Goal: Task Accomplishment & Management: Manage account settings

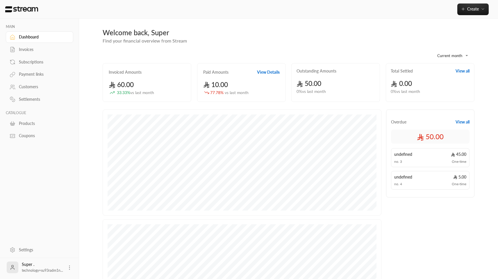
click at [31, 48] on div "Invoices" at bounding box center [42, 50] width 47 height 6
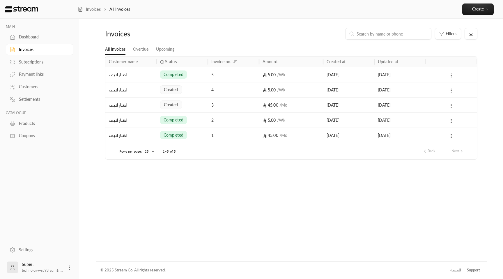
click at [18, 61] on link "Subscriptions" at bounding box center [39, 61] width 67 height 11
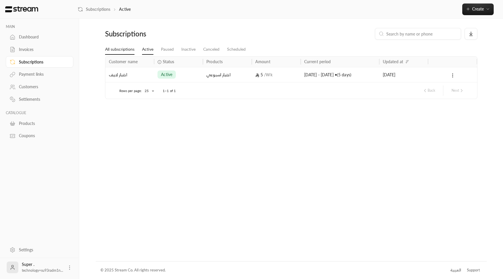
click at [132, 51] on link "All subscriptions" at bounding box center [119, 49] width 29 height 10
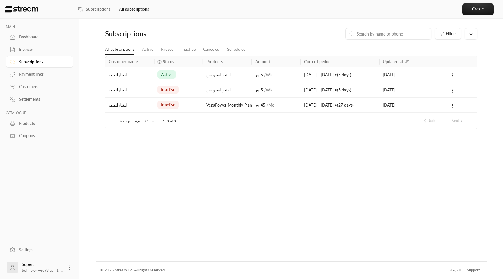
click at [205, 93] on div "اختبار اسبوعي" at bounding box center [227, 89] width 49 height 15
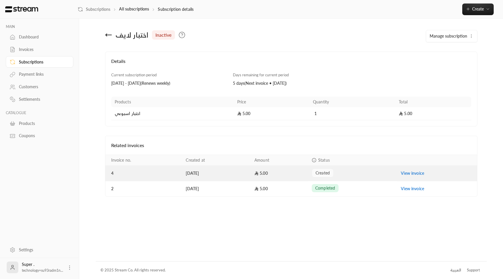
click at [414, 174] on link "View invoice" at bounding box center [412, 172] width 23 height 5
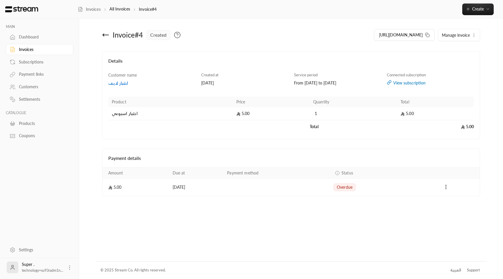
click at [104, 33] on icon at bounding box center [105, 34] width 7 height 7
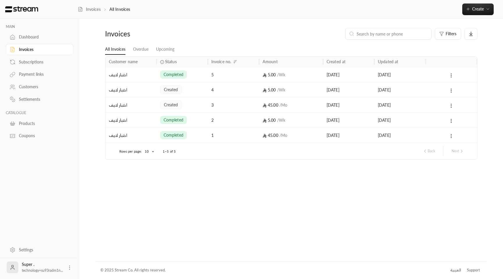
click at [262, 74] on icon at bounding box center [264, 75] width 4 height 4
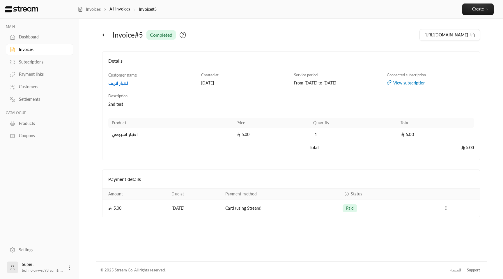
click at [103, 37] on icon at bounding box center [105, 34] width 7 height 7
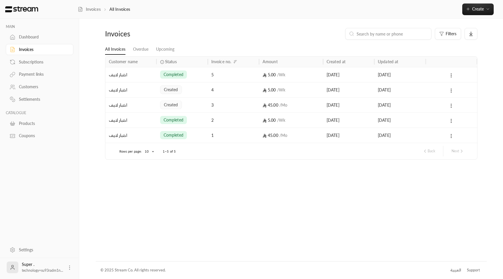
click at [43, 62] on div "Subscriptions" at bounding box center [42, 62] width 47 height 6
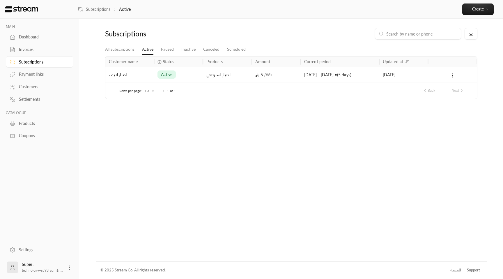
click at [206, 72] on div "اختبار اسبوعي" at bounding box center [227, 74] width 49 height 15
